Goal: Information Seeking & Learning: Learn about a topic

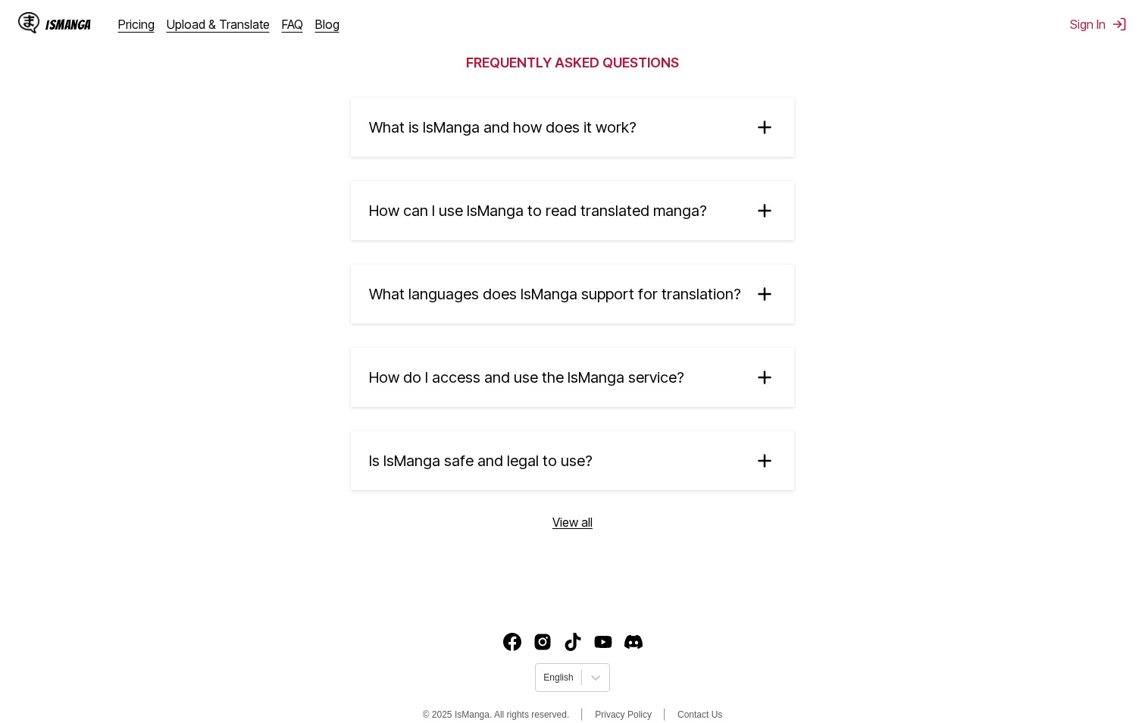
scroll to position [2480, 0]
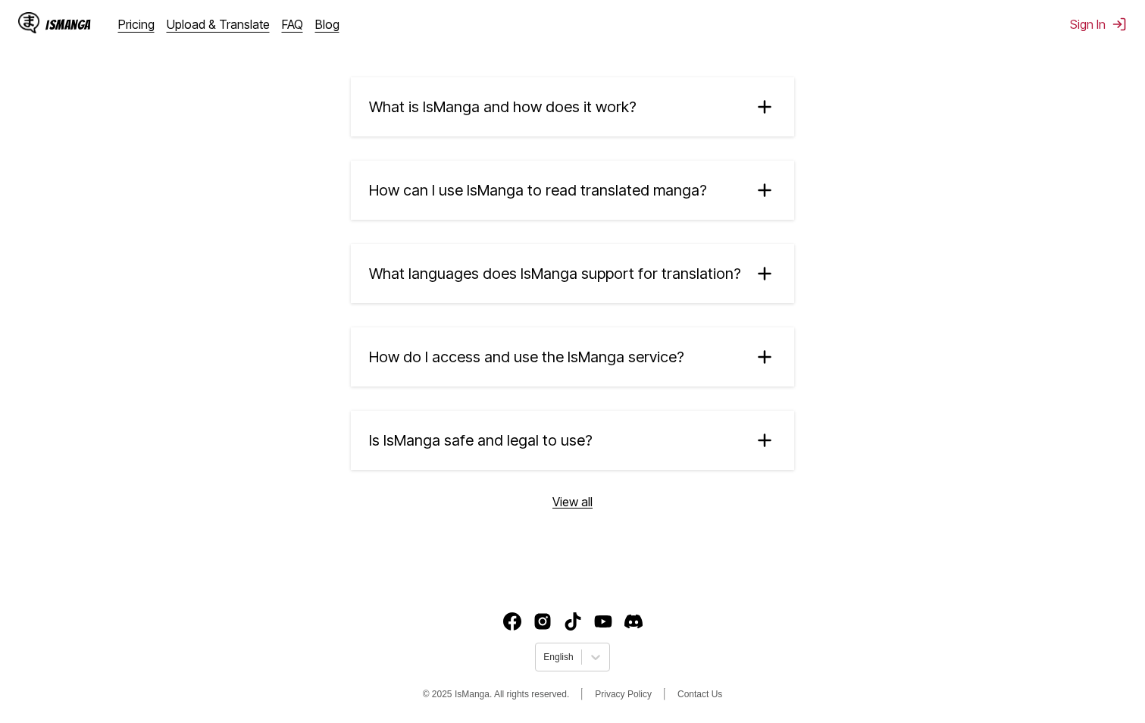
click at [573, 511] on section "Frequently Asked Questions What is [PERSON_NAME] and how does it work? IsManga …" at bounding box center [572, 266] width 1145 height 632
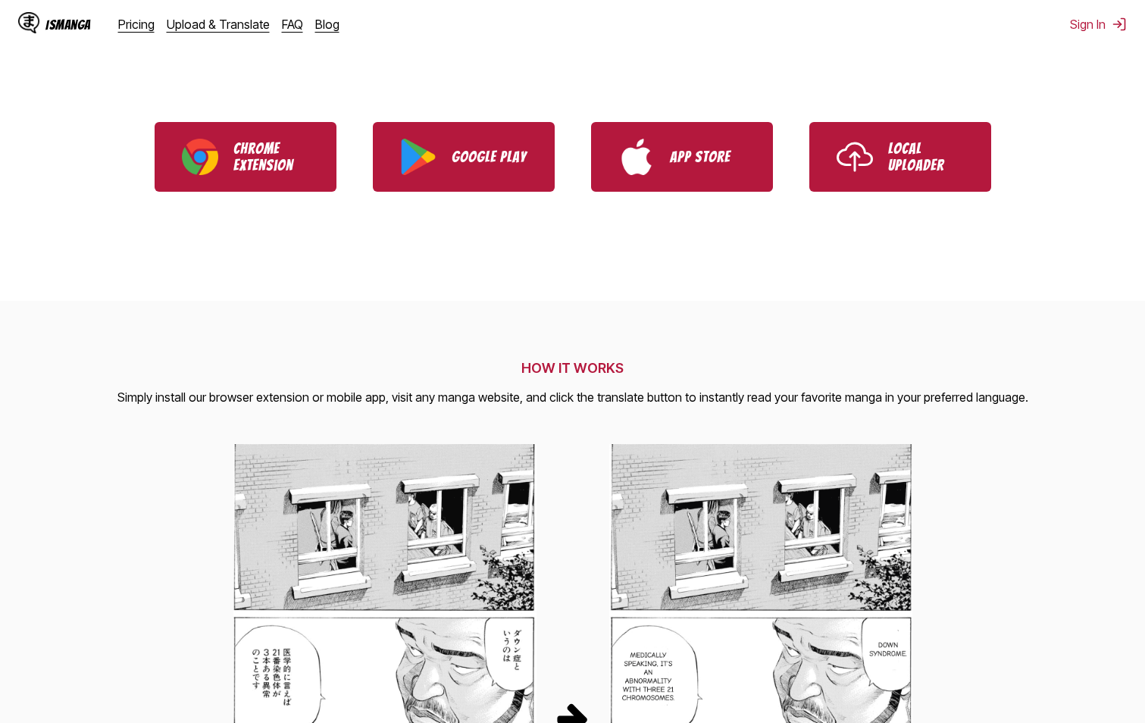
scroll to position [282, 0]
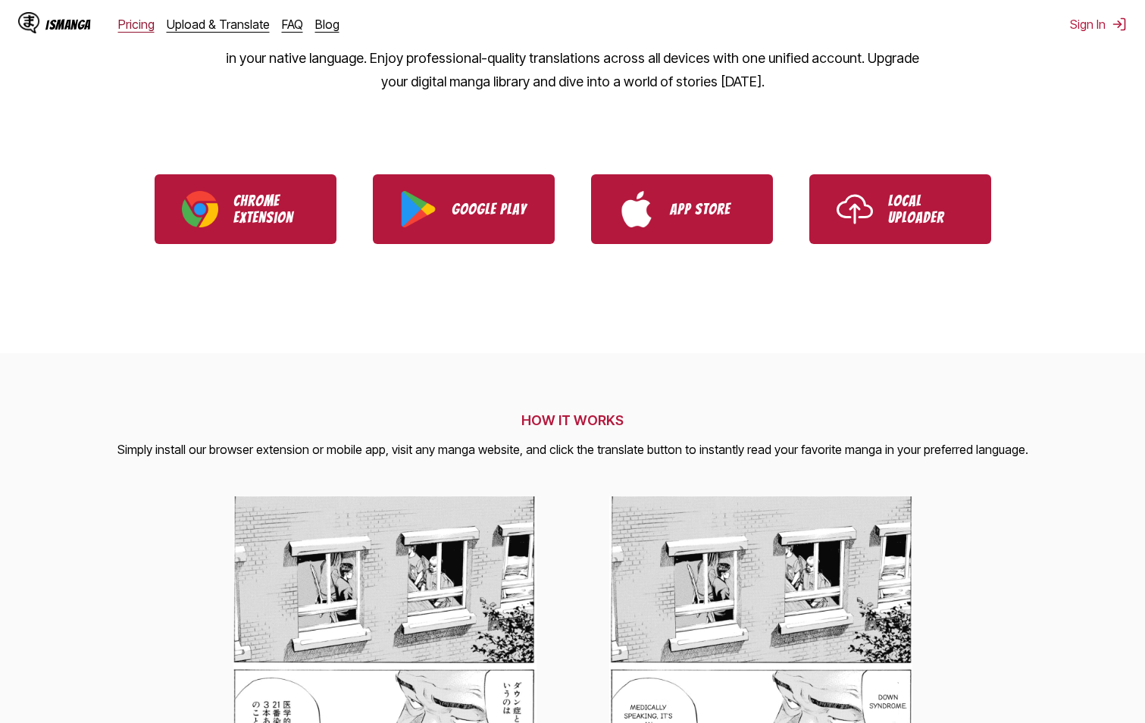
click at [130, 24] on link "Pricing" at bounding box center [136, 24] width 36 height 15
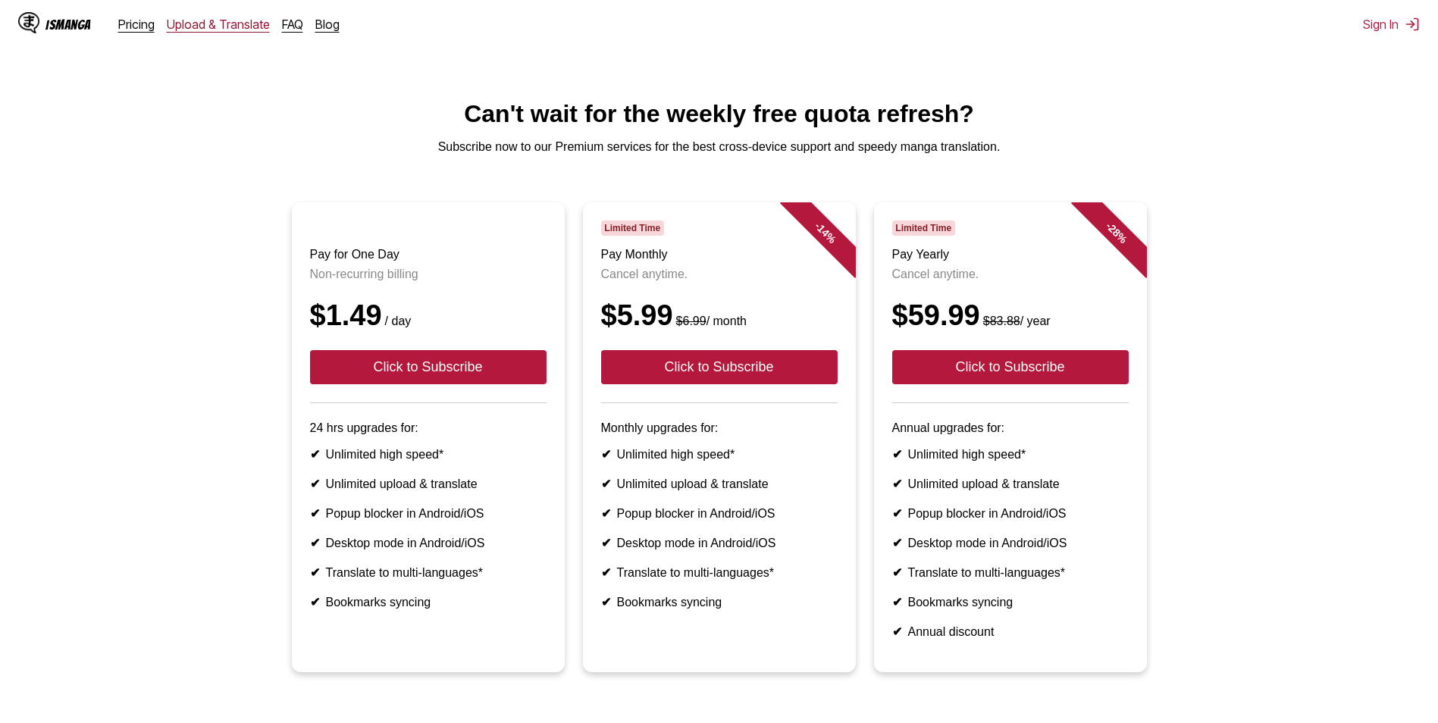
click at [210, 20] on link "Upload & Translate" at bounding box center [218, 24] width 103 height 15
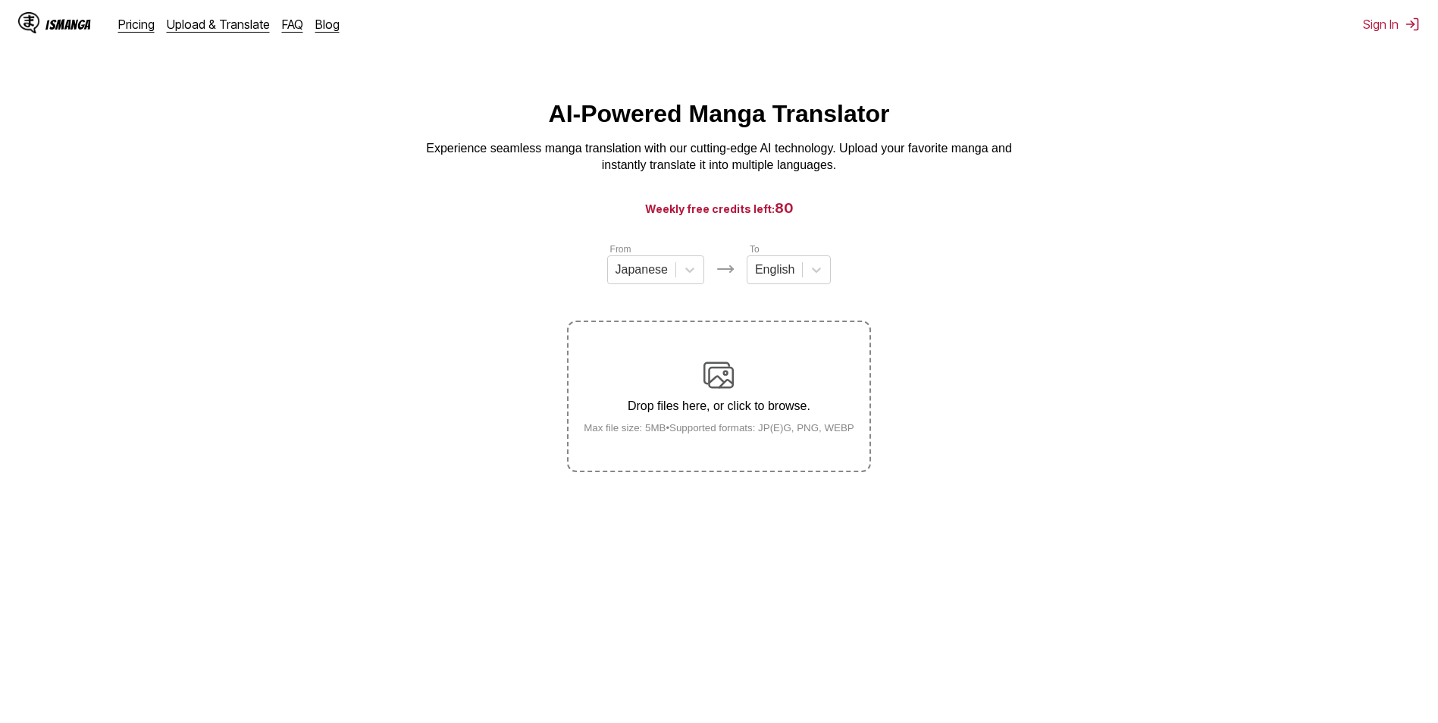
click at [63, 32] on div "IsManga" at bounding box center [54, 24] width 73 height 24
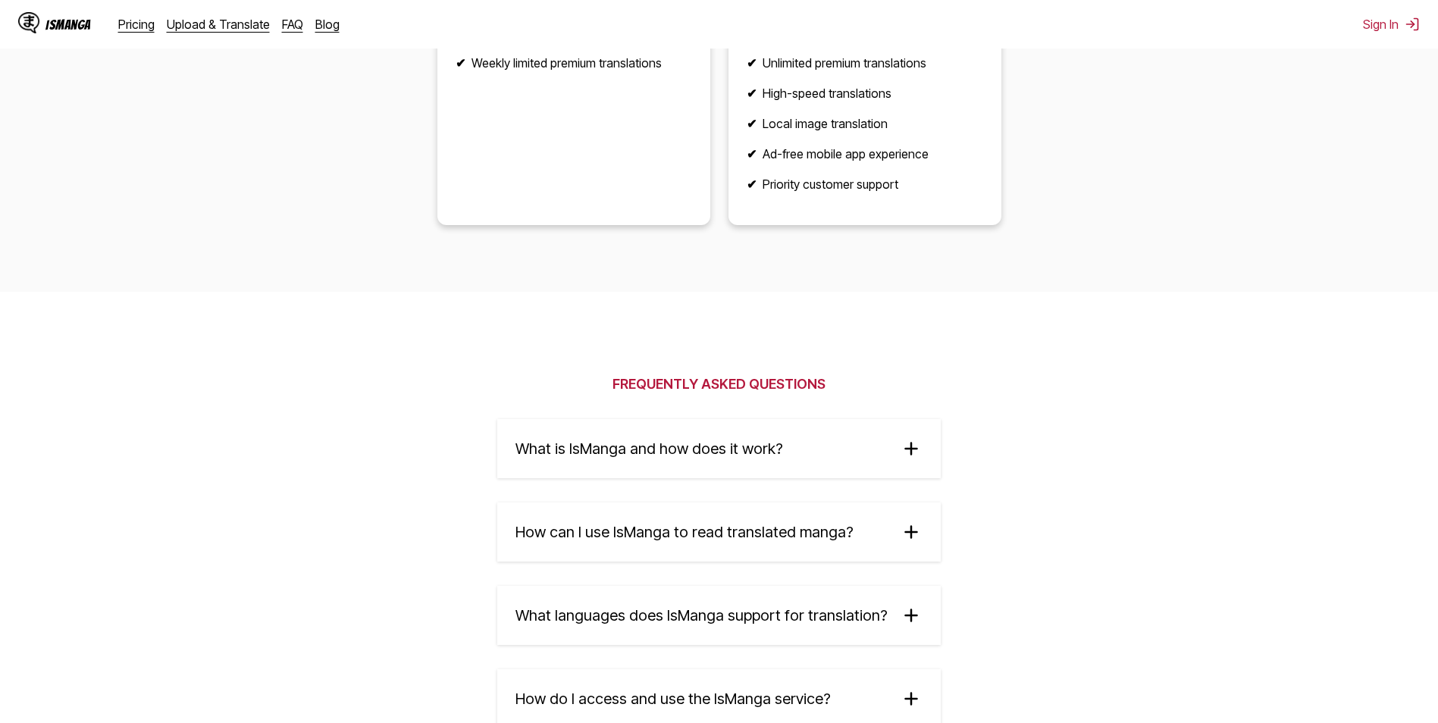
scroll to position [2350, 0]
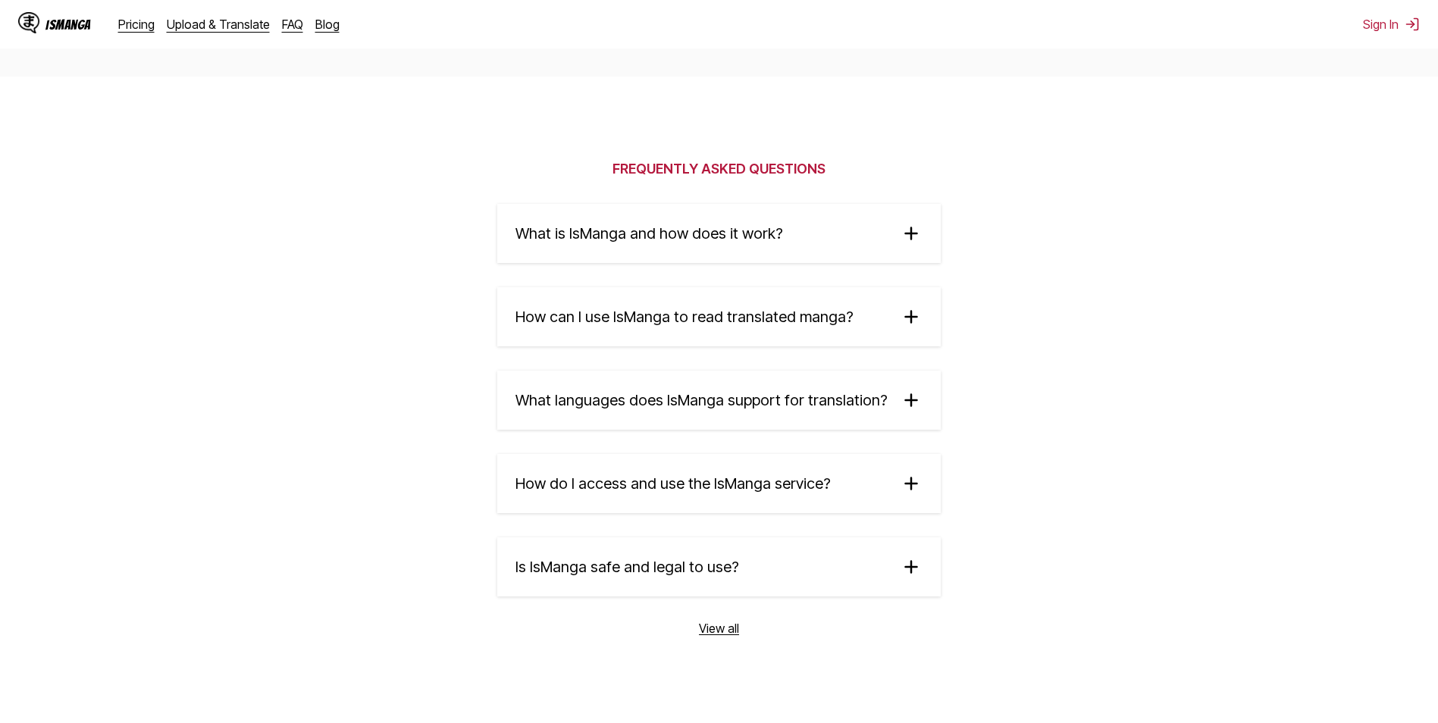
click at [734, 356] on div "What is [PERSON_NAME] and how does it work? IsManga is an innovative AI-powered…" at bounding box center [718, 400] width 443 height 393
click at [736, 400] on span "What languages does IsManga support for translation?" at bounding box center [701, 400] width 372 height 18
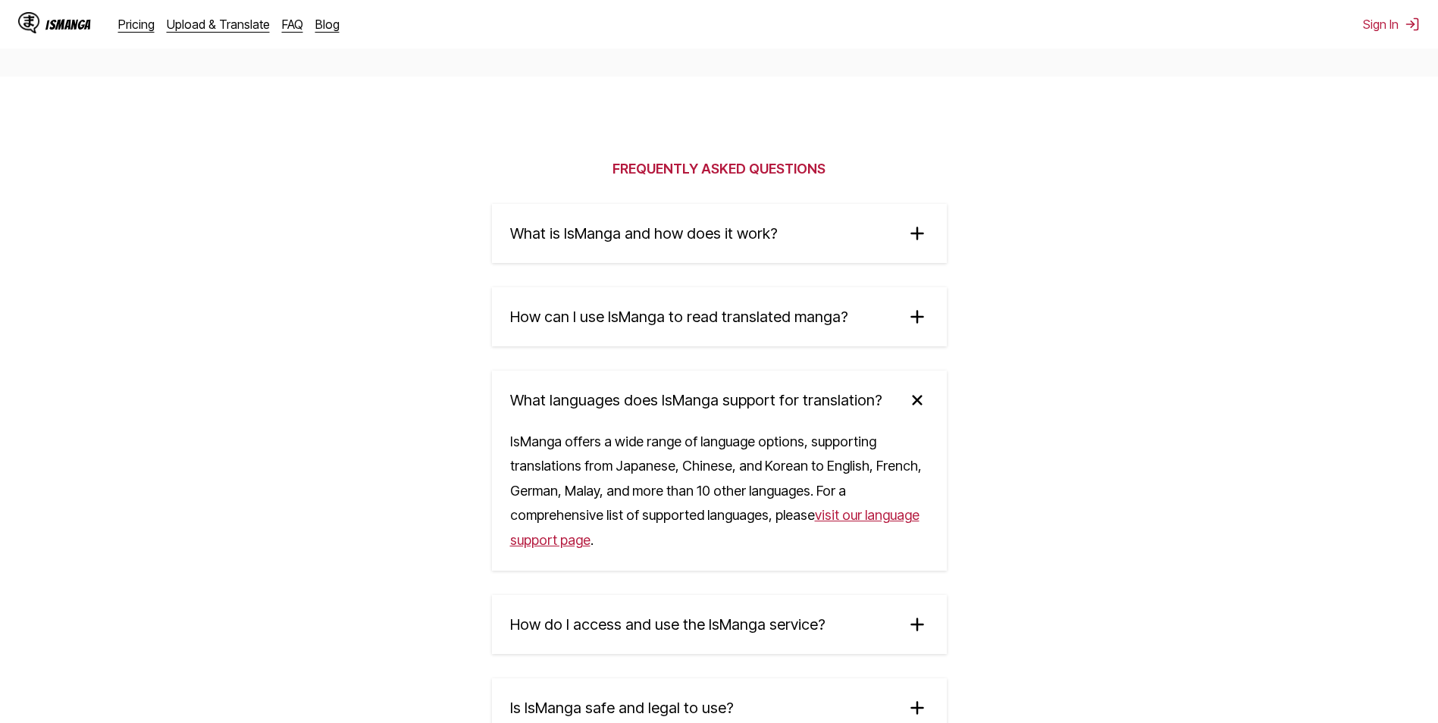
click at [773, 381] on summary "What languages does IsManga support for translation?" at bounding box center [719, 400] width 455 height 59
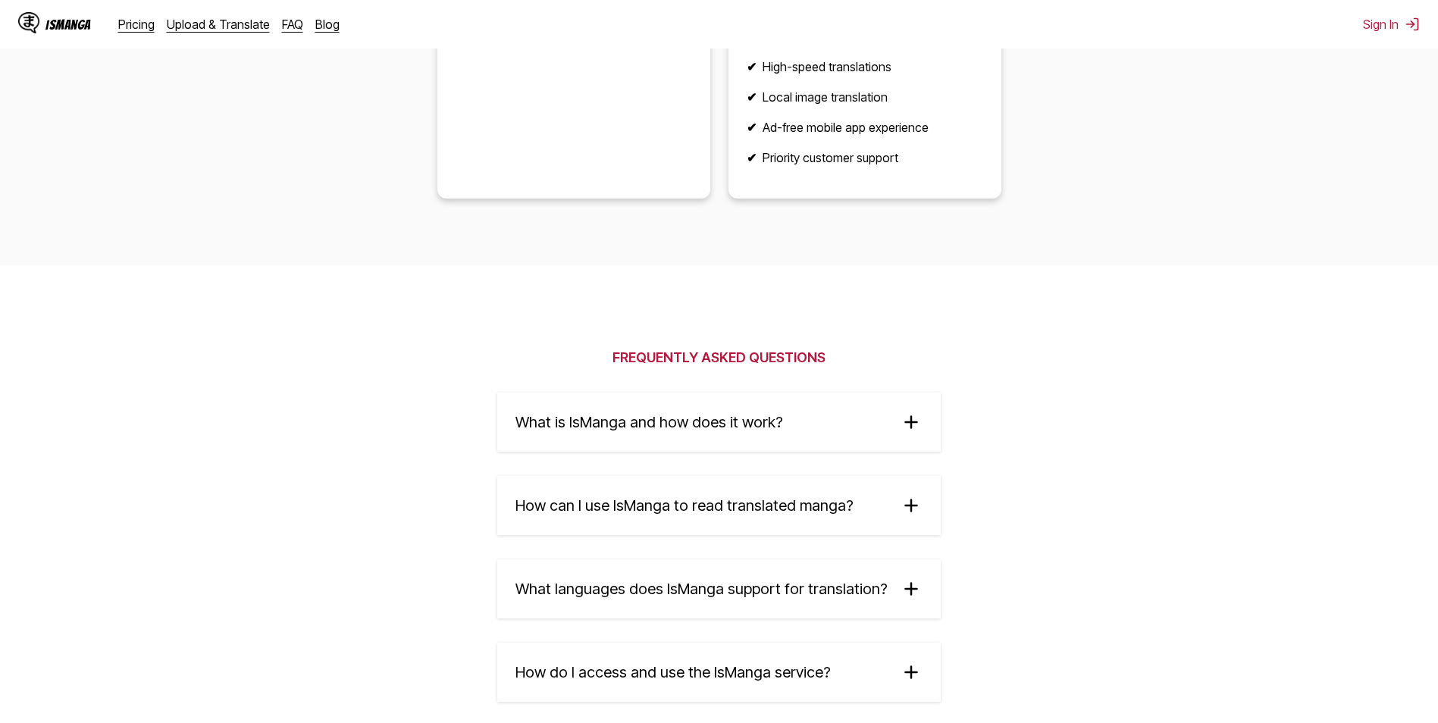
scroll to position [1744, 0]
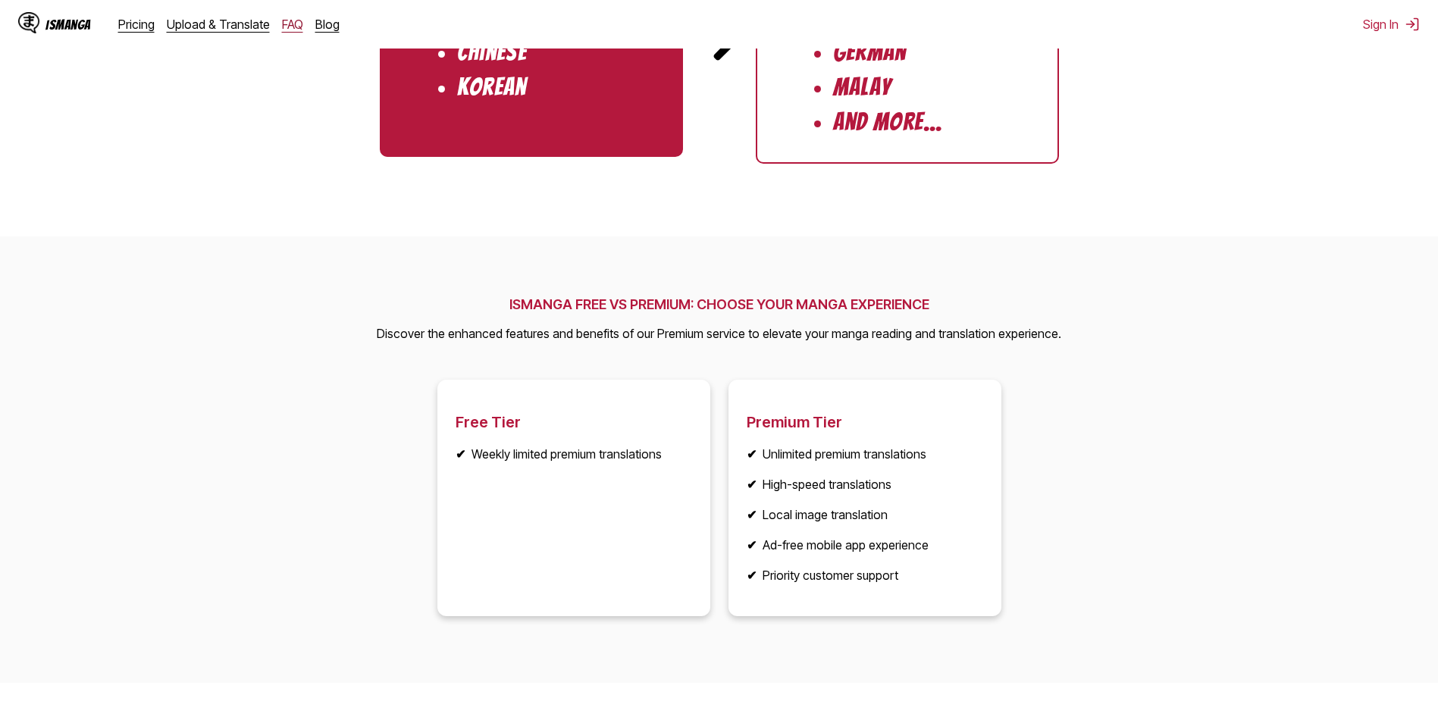
click at [293, 21] on link "FAQ" at bounding box center [292, 24] width 21 height 15
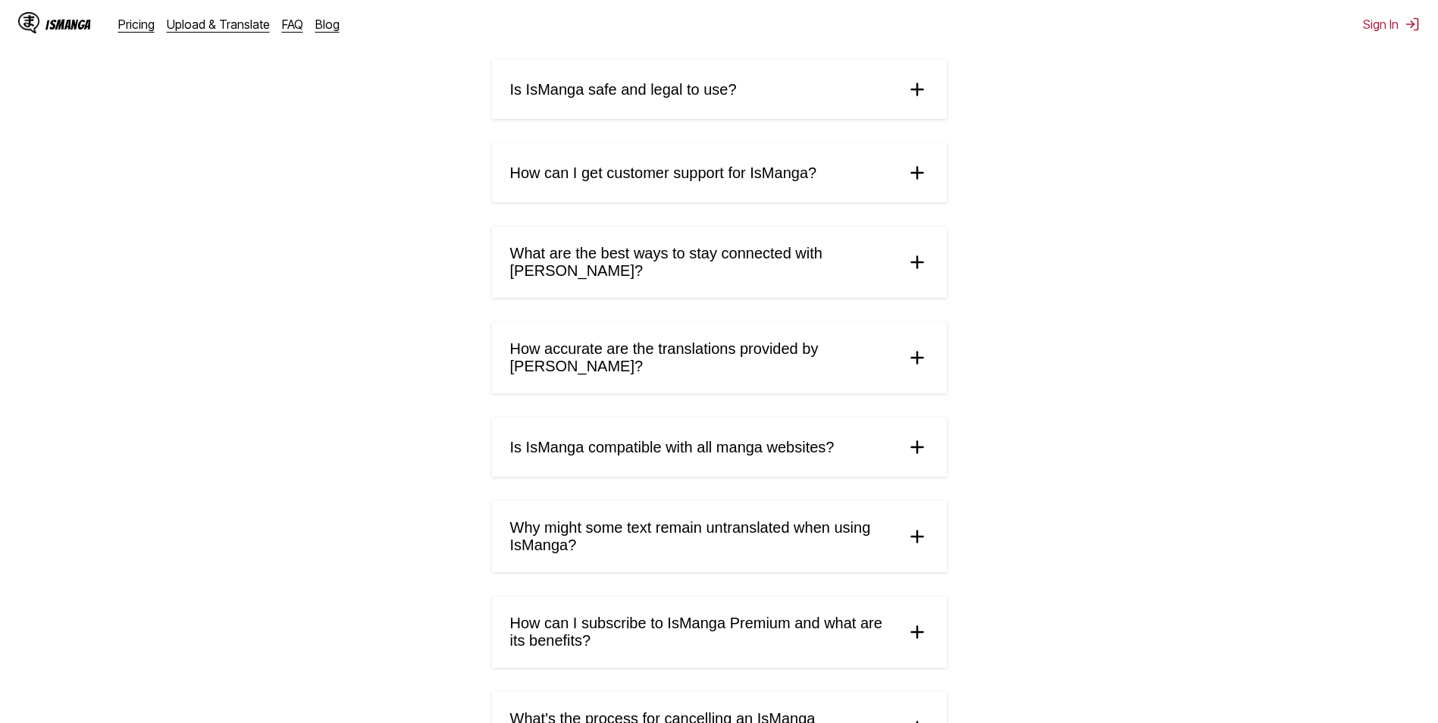
scroll to position [455, 0]
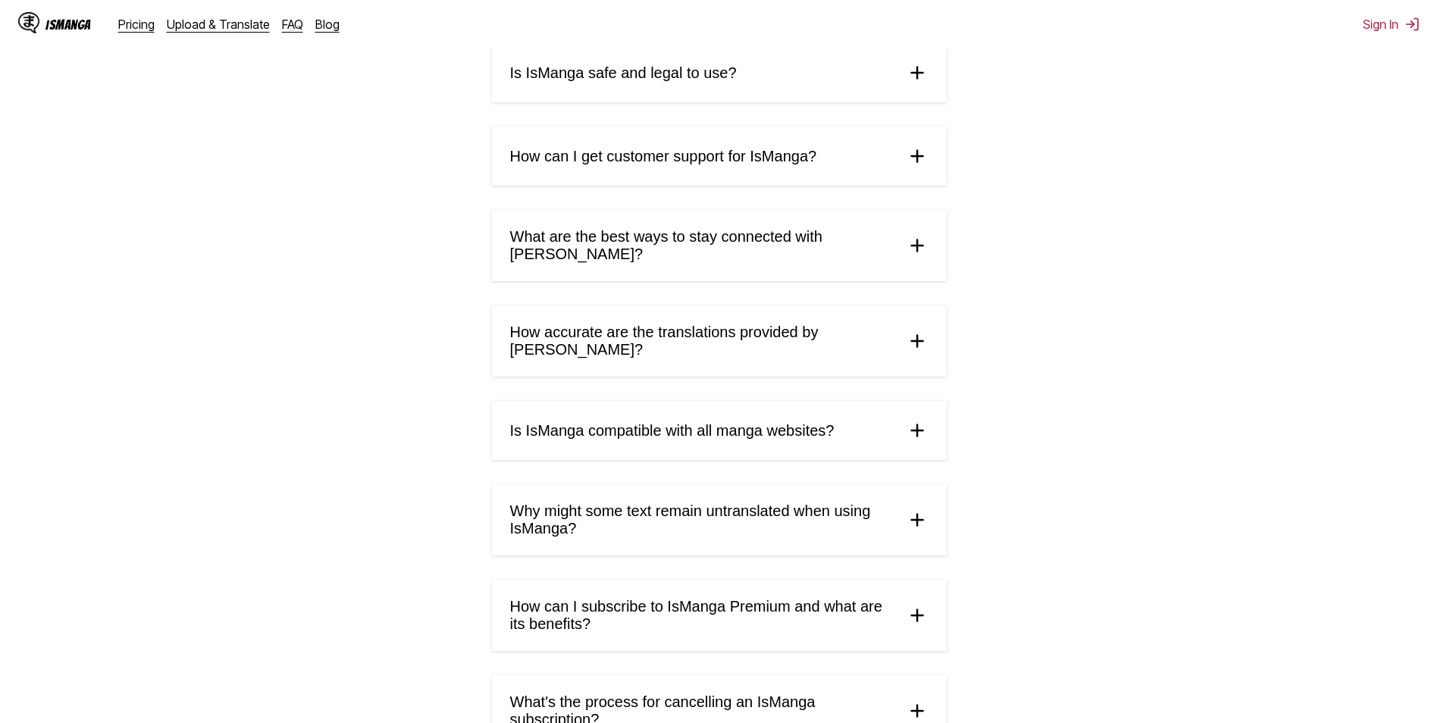
click at [802, 324] on span "How accurate are the translations provided by [PERSON_NAME]?" at bounding box center [702, 341] width 384 height 35
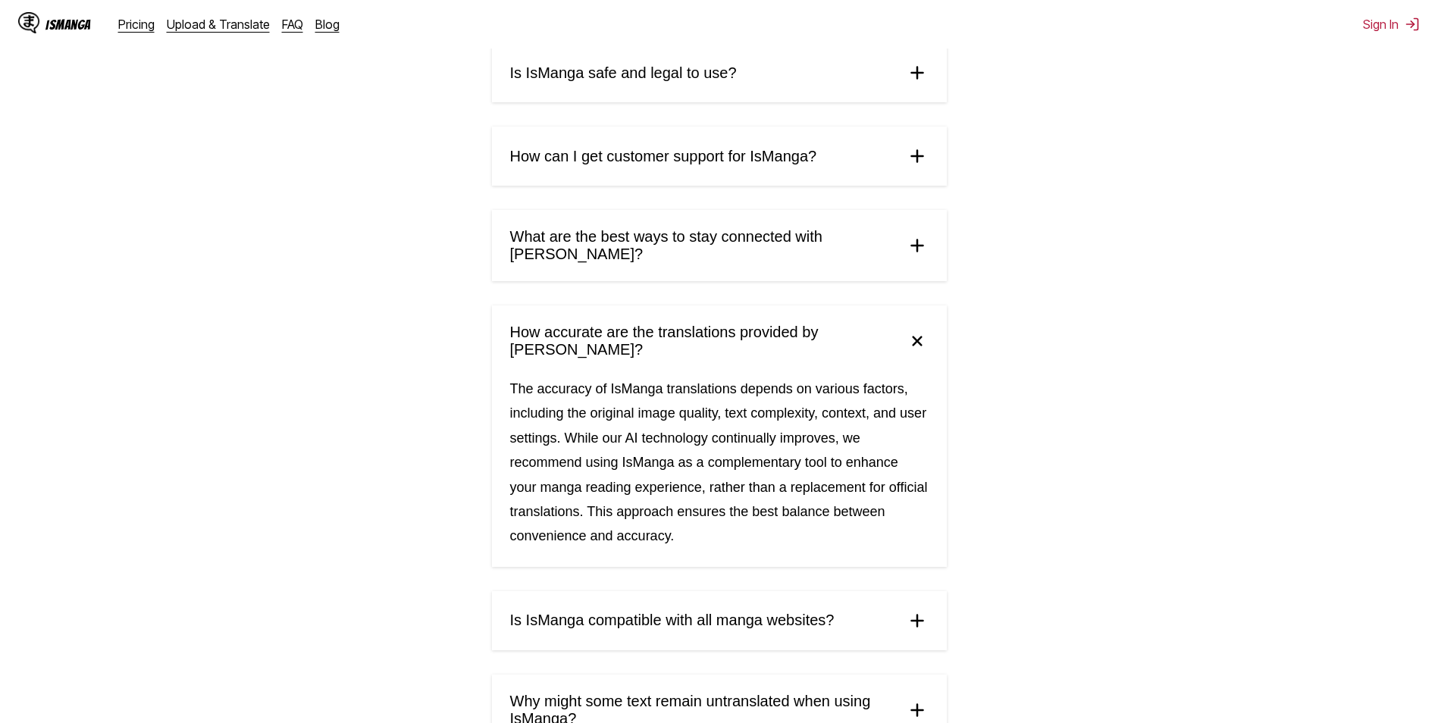
click at [802, 324] on span "How accurate are the translations provided by [PERSON_NAME]?" at bounding box center [702, 341] width 384 height 35
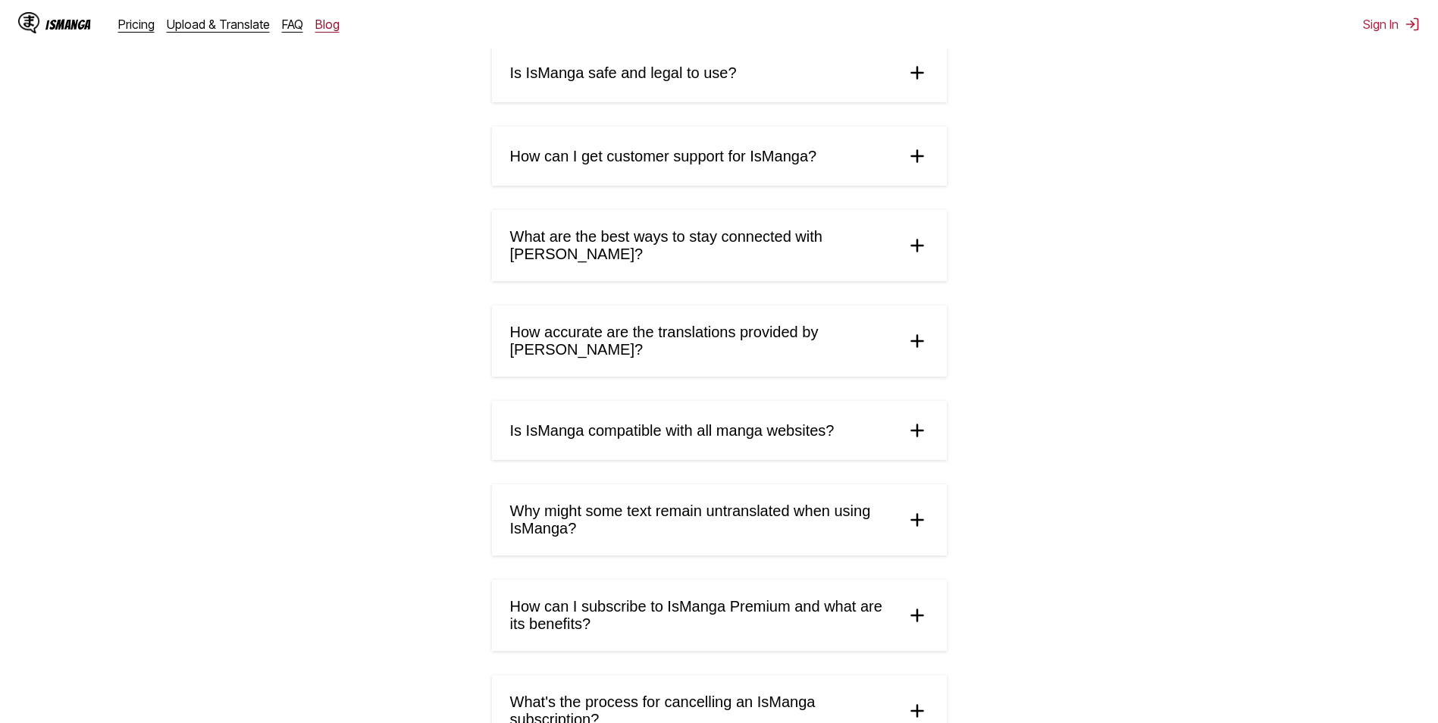
click at [317, 22] on link "Blog" at bounding box center [327, 24] width 24 height 15
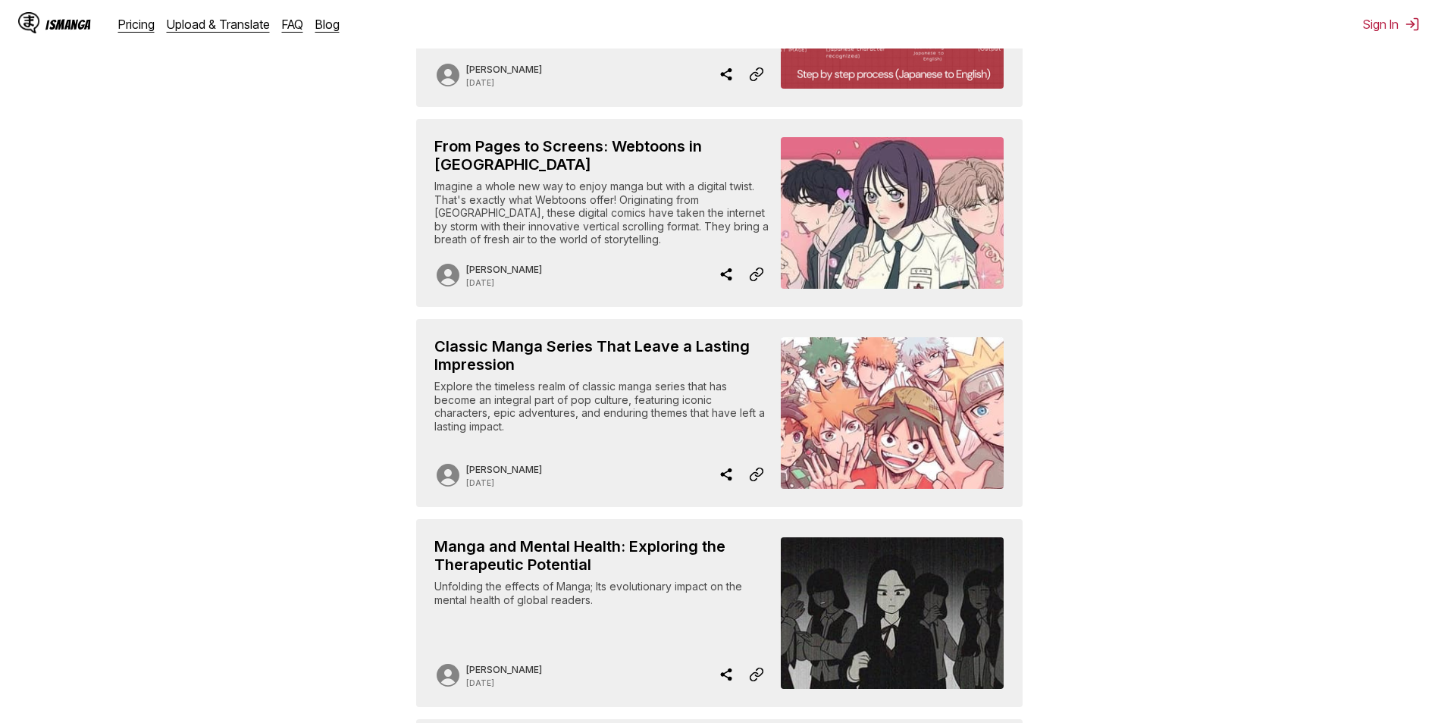
scroll to position [910, 0]
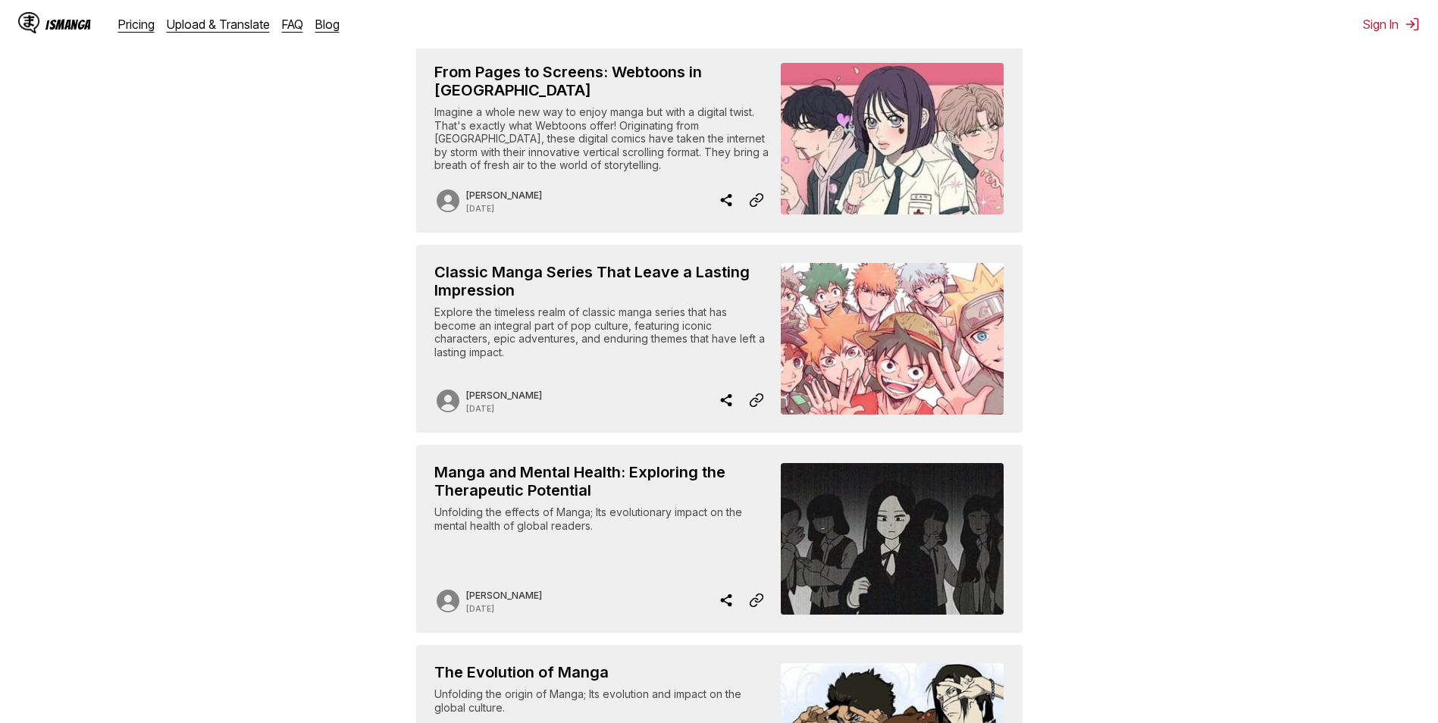
click at [272, 14] on div "IsManga Pricing Upload & Translate FAQ Blog" at bounding box center [185, 24] width 334 height 49
click at [287, 22] on link "FAQ" at bounding box center [292, 24] width 21 height 15
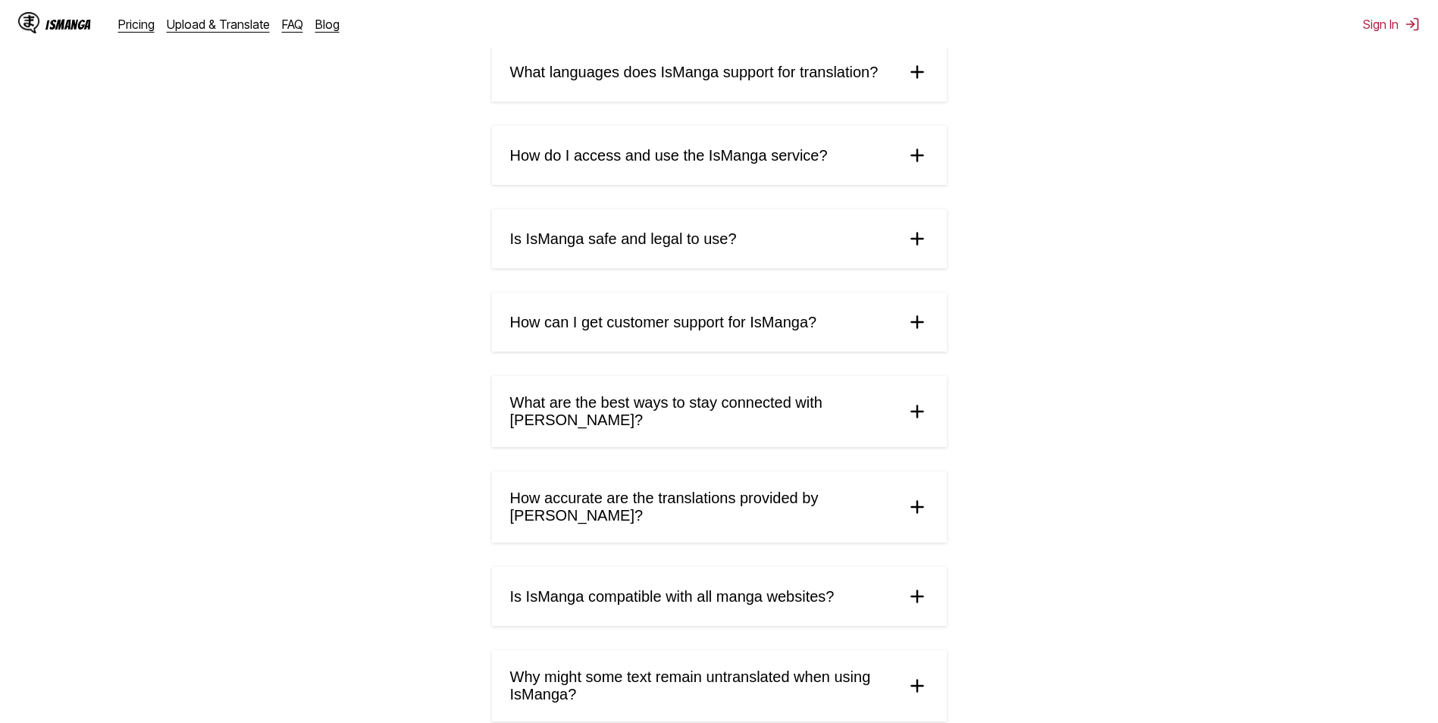
scroll to position [379, 0]
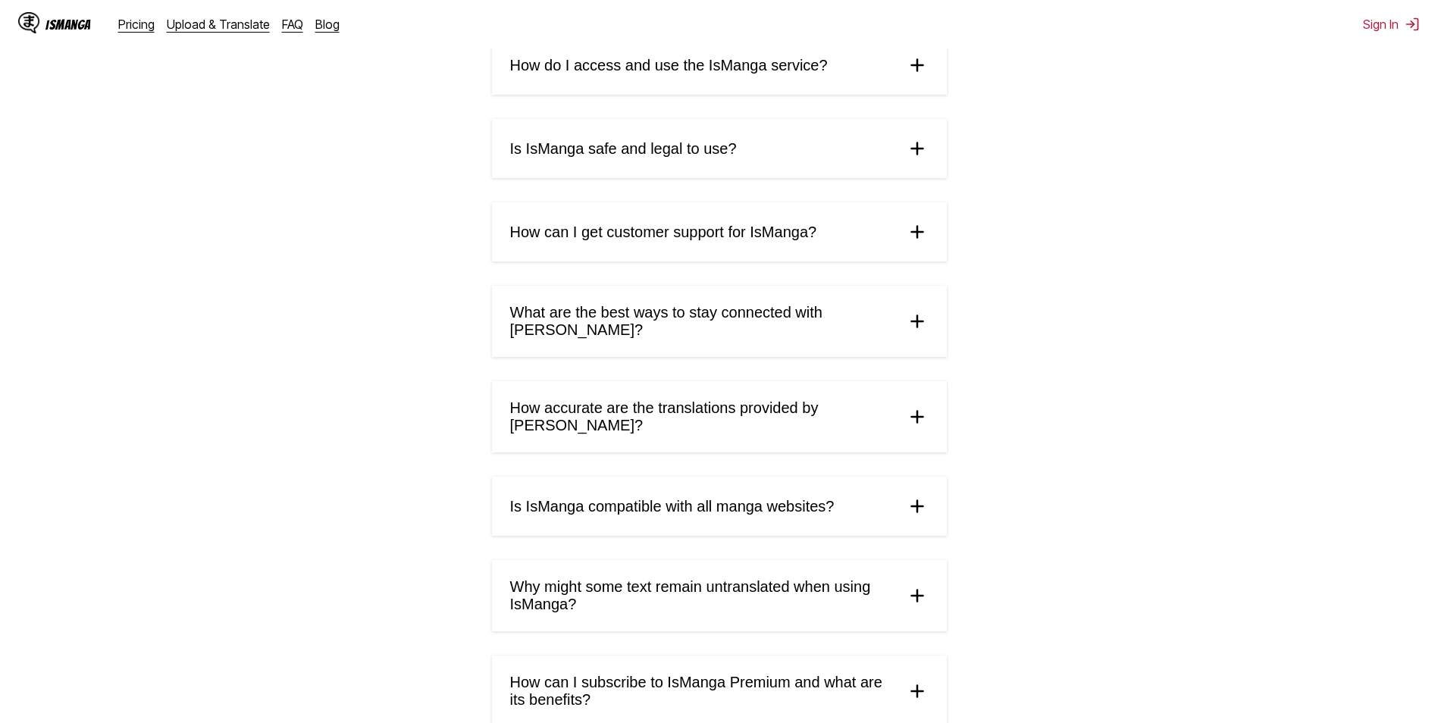
drag, startPoint x: 732, startPoint y: 509, endPoint x: 732, endPoint y: 521, distance: 11.4
click at [732, 521] on div "What is [PERSON_NAME] and how does it work? IsManga is an innovative AI-powered…" at bounding box center [719, 303] width 455 height 1037
click at [734, 498] on span "Is IsManga compatible with all manga websites?" at bounding box center [672, 506] width 324 height 17
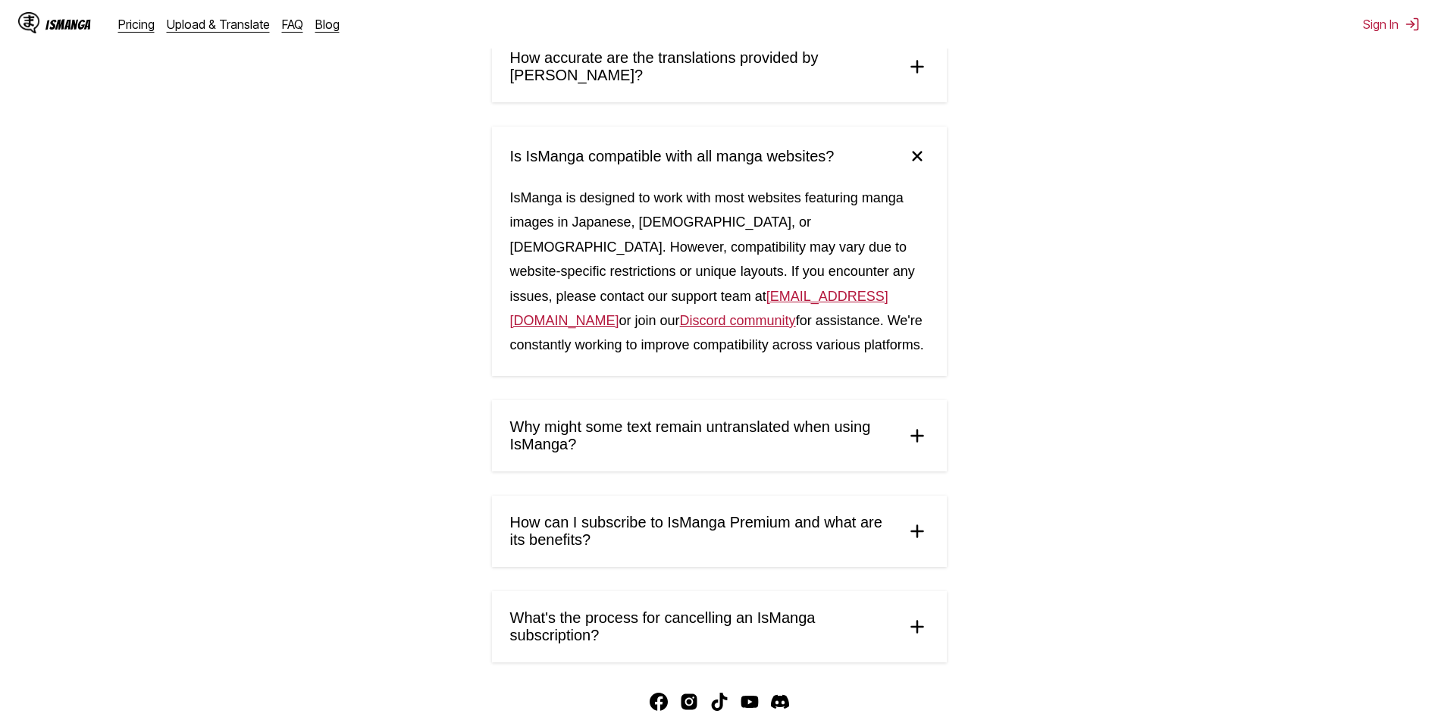
scroll to position [758, 0]
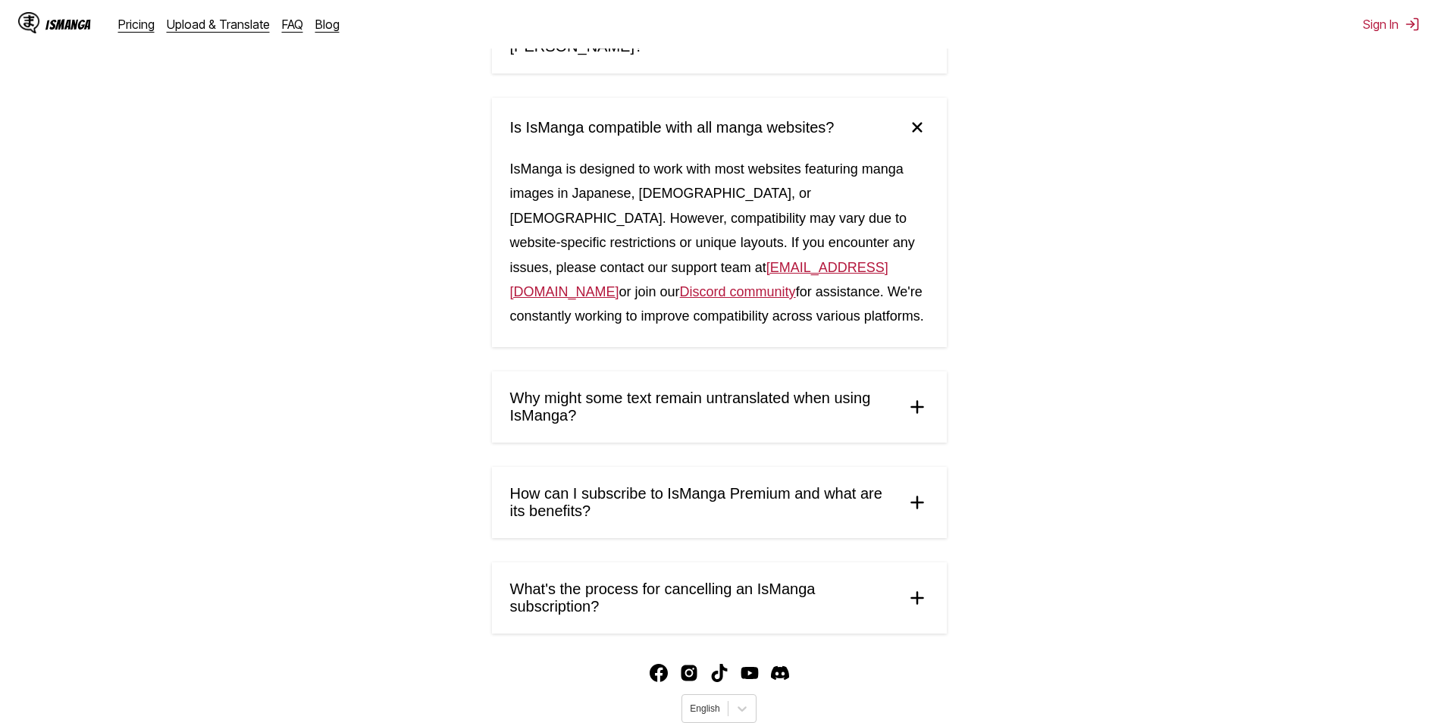
click at [800, 588] on span "What's the process for cancelling an IsManga subscription?" at bounding box center [702, 598] width 384 height 35
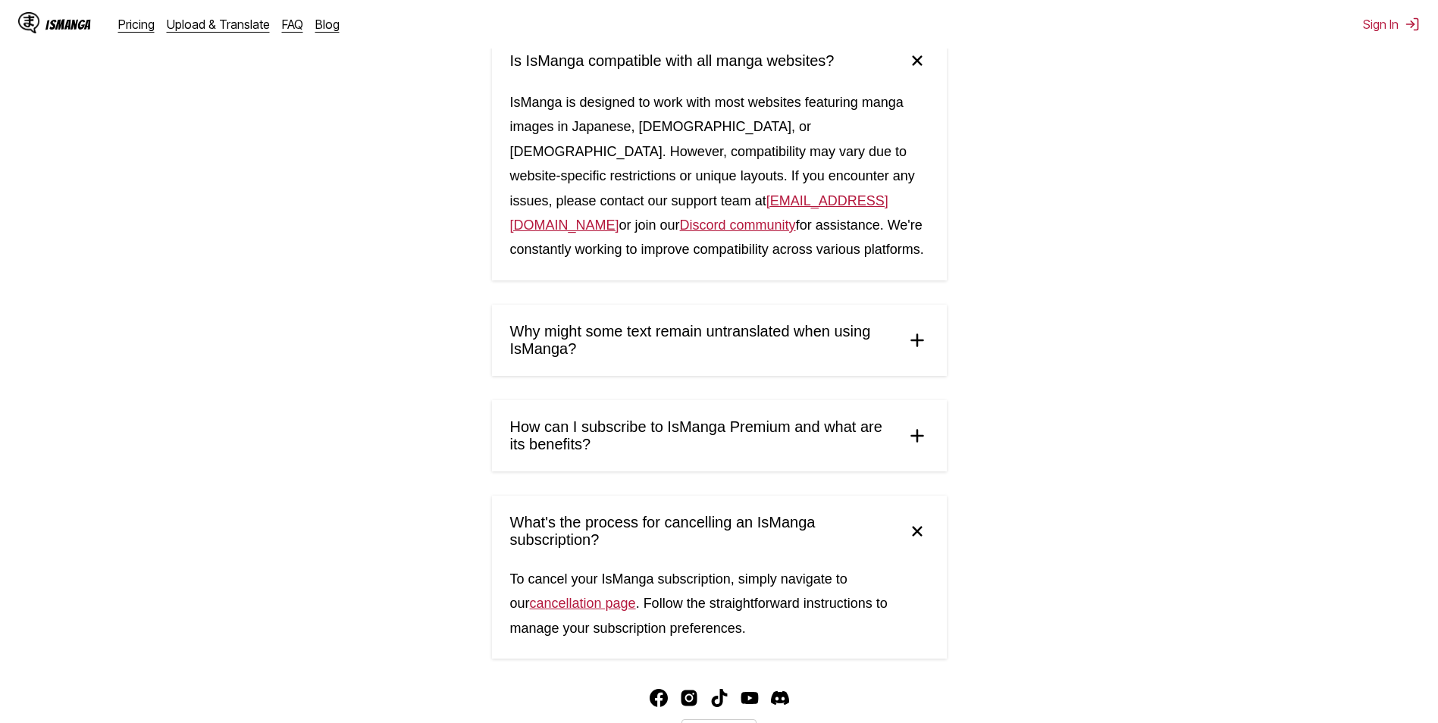
scroll to position [834, 0]
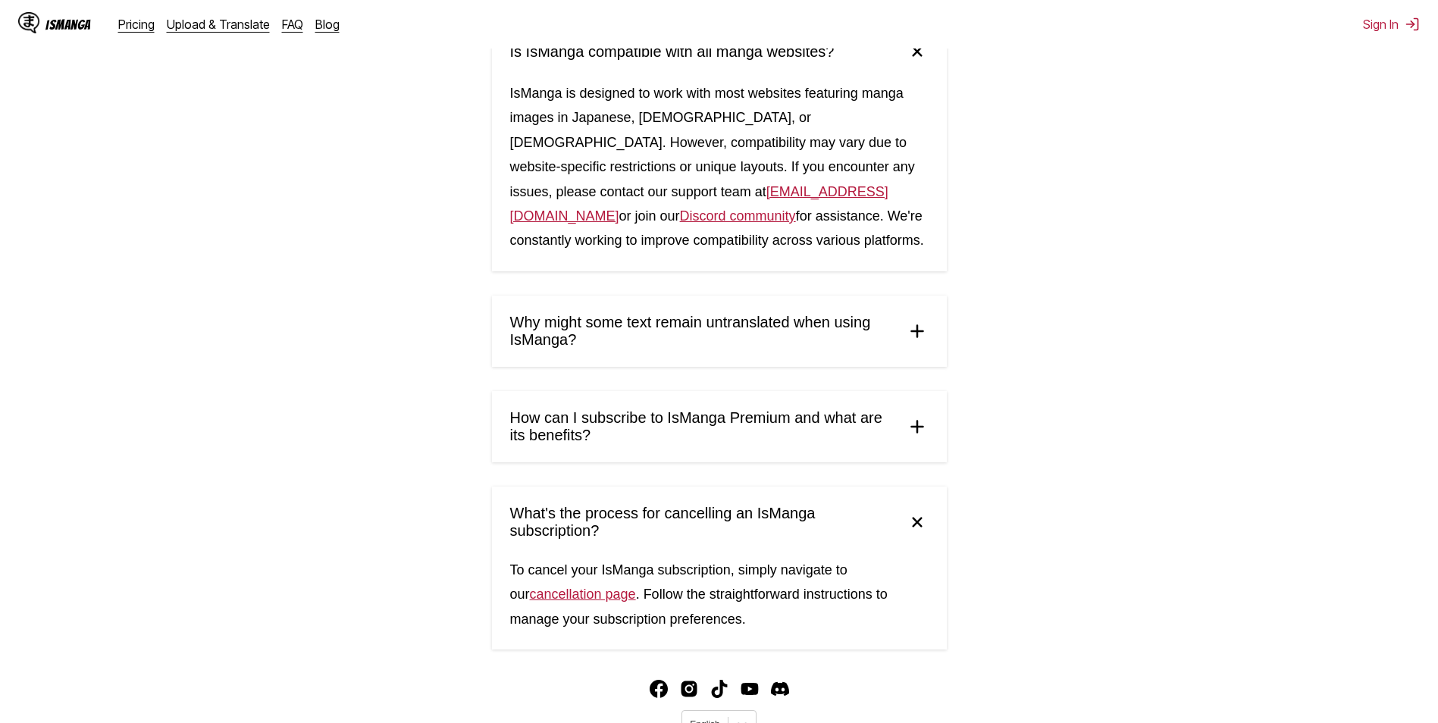
click at [767, 528] on span "What's the process for cancelling an IsManga subscription?" at bounding box center [702, 522] width 384 height 35
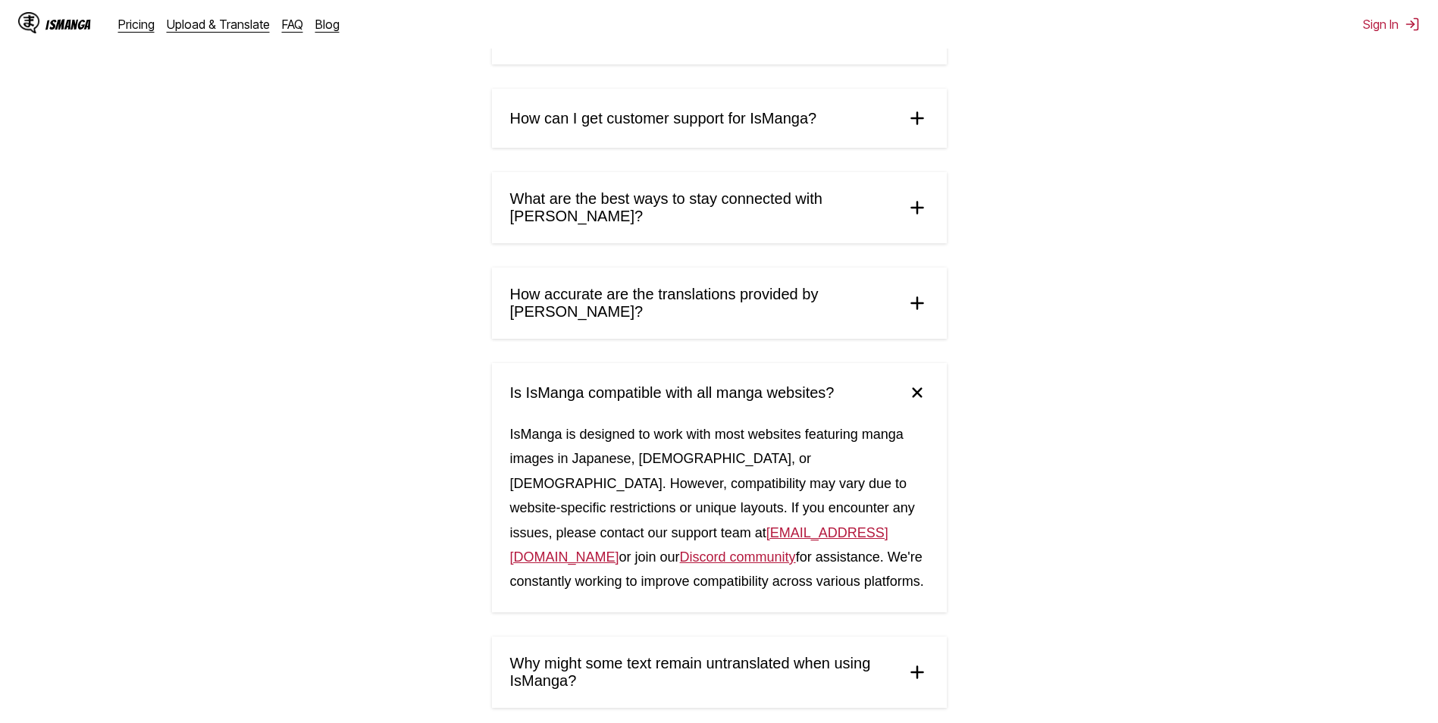
scroll to position [202, 0]
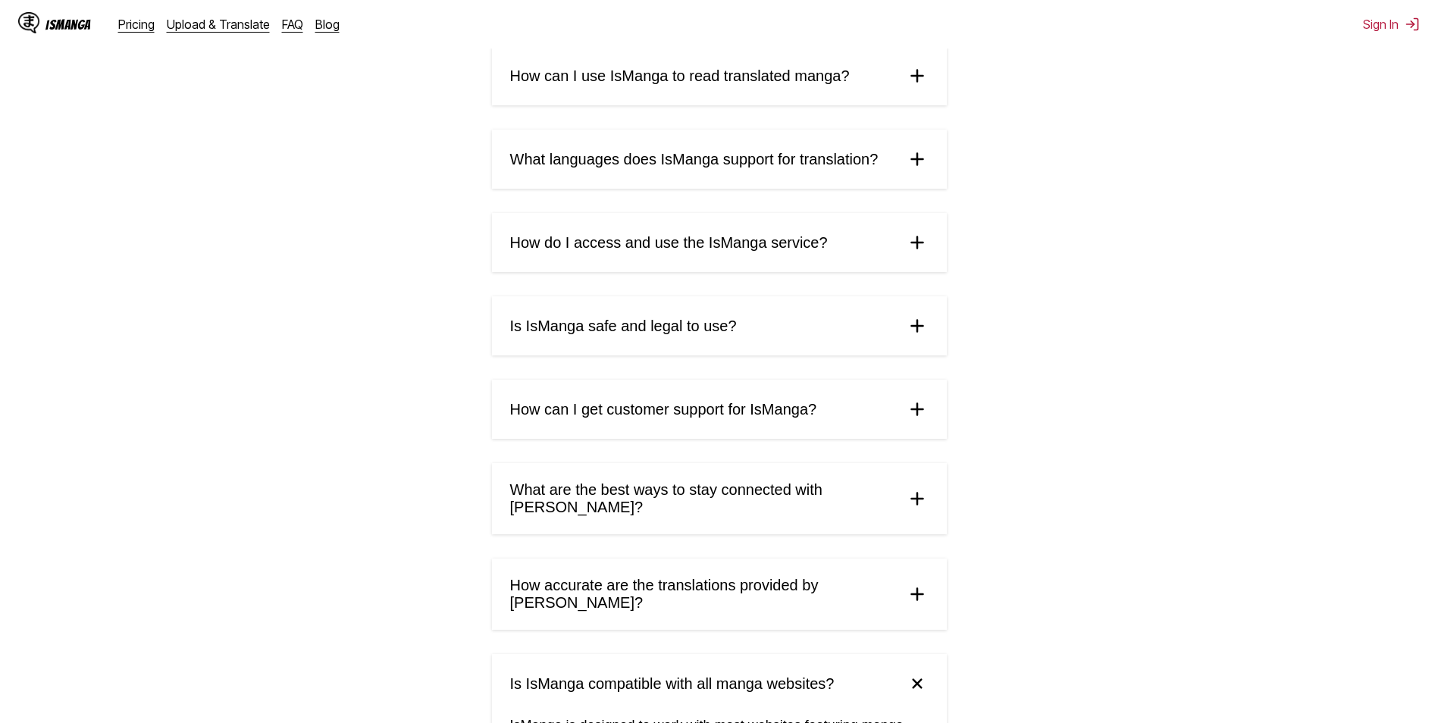
click at [61, 32] on div "IsManga" at bounding box center [54, 24] width 73 height 24
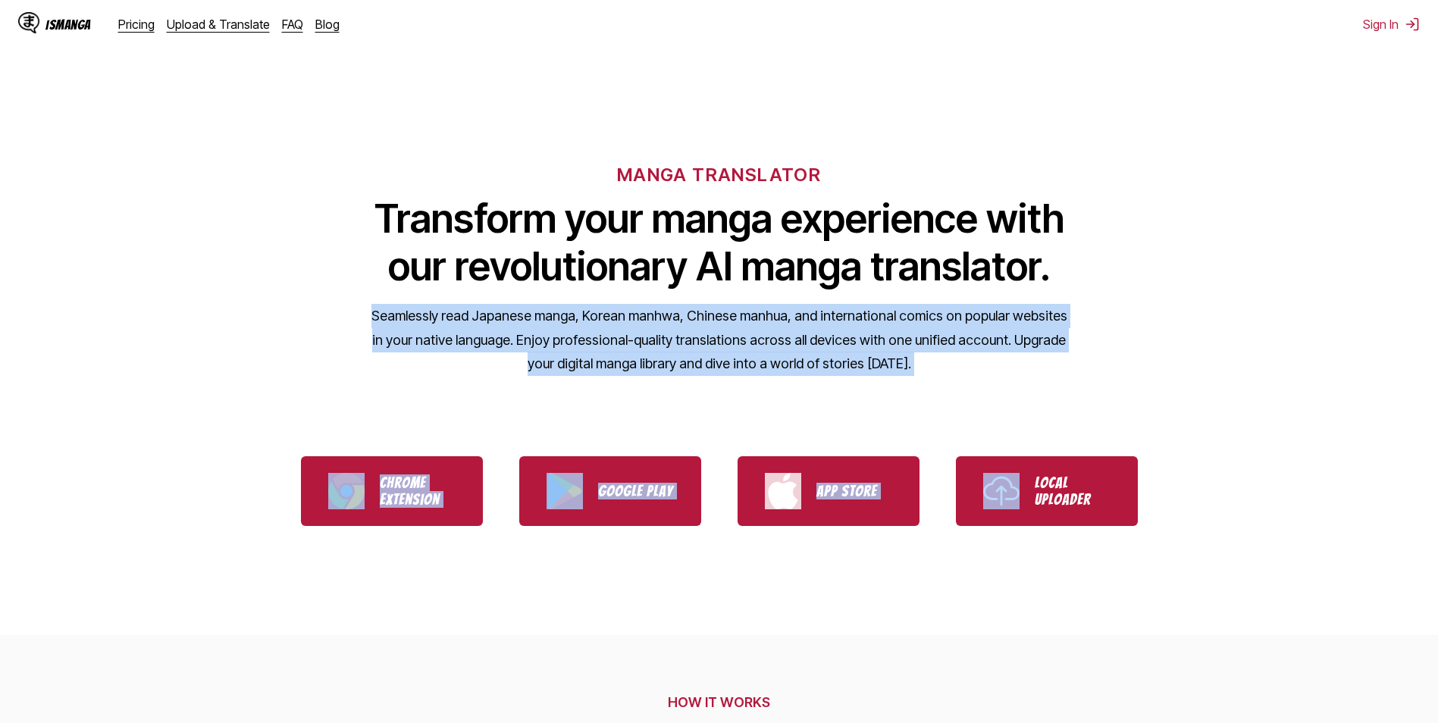
drag, startPoint x: 375, startPoint y: 323, endPoint x: 1009, endPoint y: 431, distance: 642.9
drag, startPoint x: 1009, startPoint y: 431, endPoint x: 935, endPoint y: 392, distance: 83.4
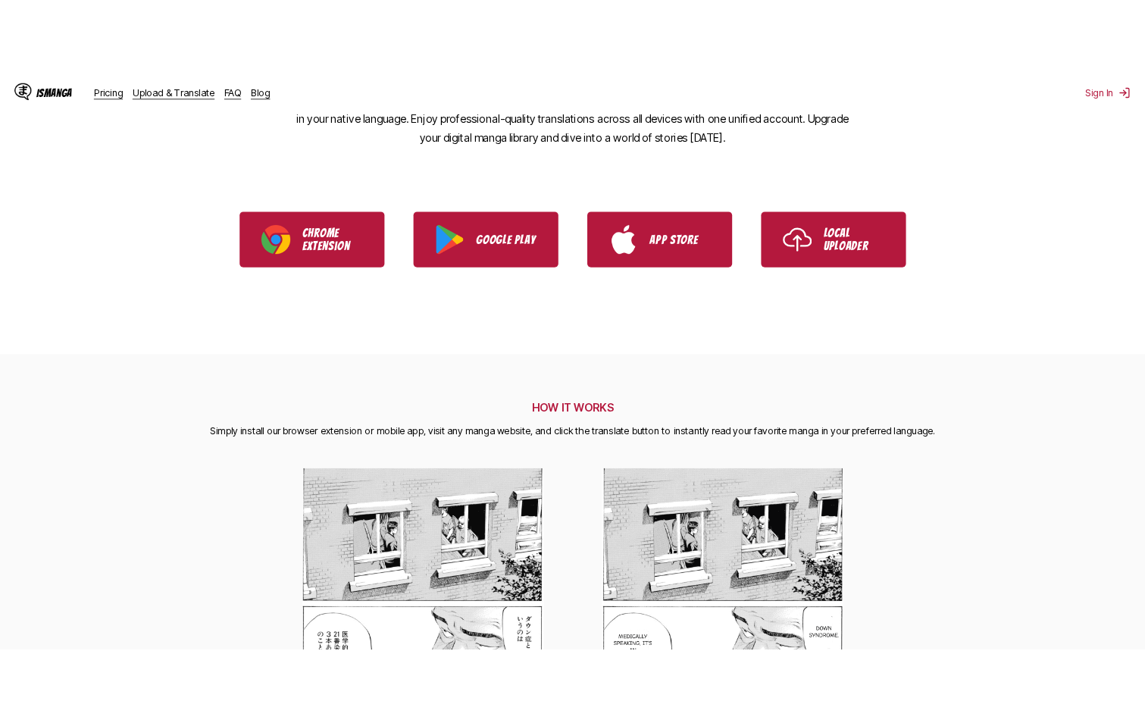
scroll to position [76, 0]
